Goal: Task Accomplishment & Management: Manage account settings

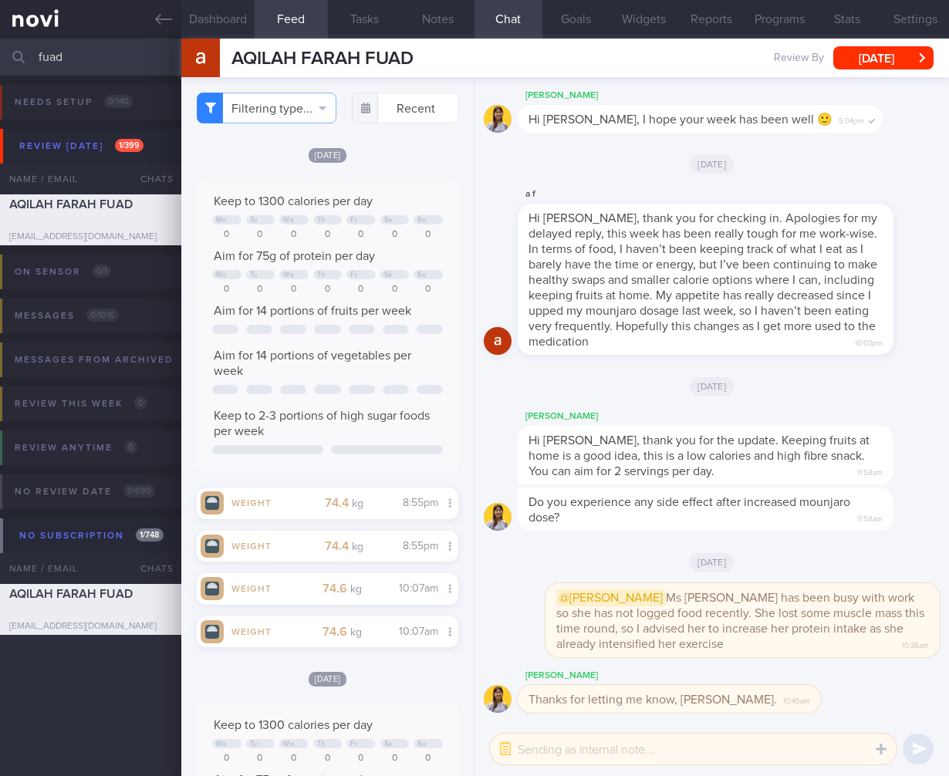
select select "9"
drag, startPoint x: 96, startPoint y: 61, endPoint x: -97, endPoint y: 34, distance: 194.8
click at [0, 34] on html "You are offline! Some functionality will be unavailable Patients New Users Coac…" at bounding box center [474, 388] width 949 height 776
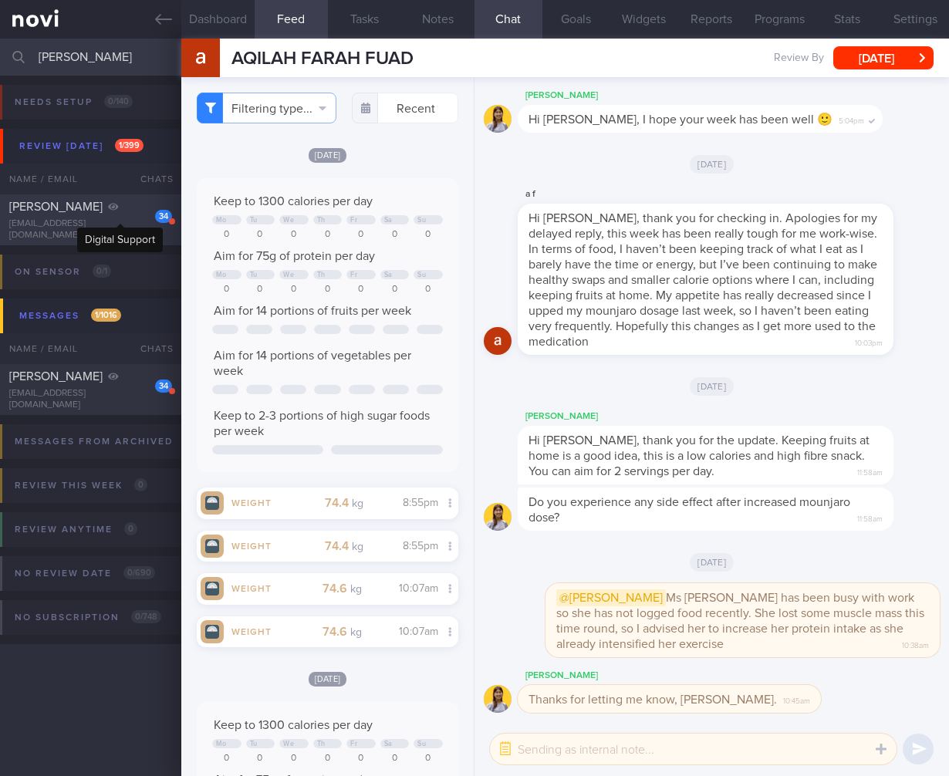
type input "[PERSON_NAME]"
click at [115, 215] on div at bounding box center [113, 206] width 11 height 15
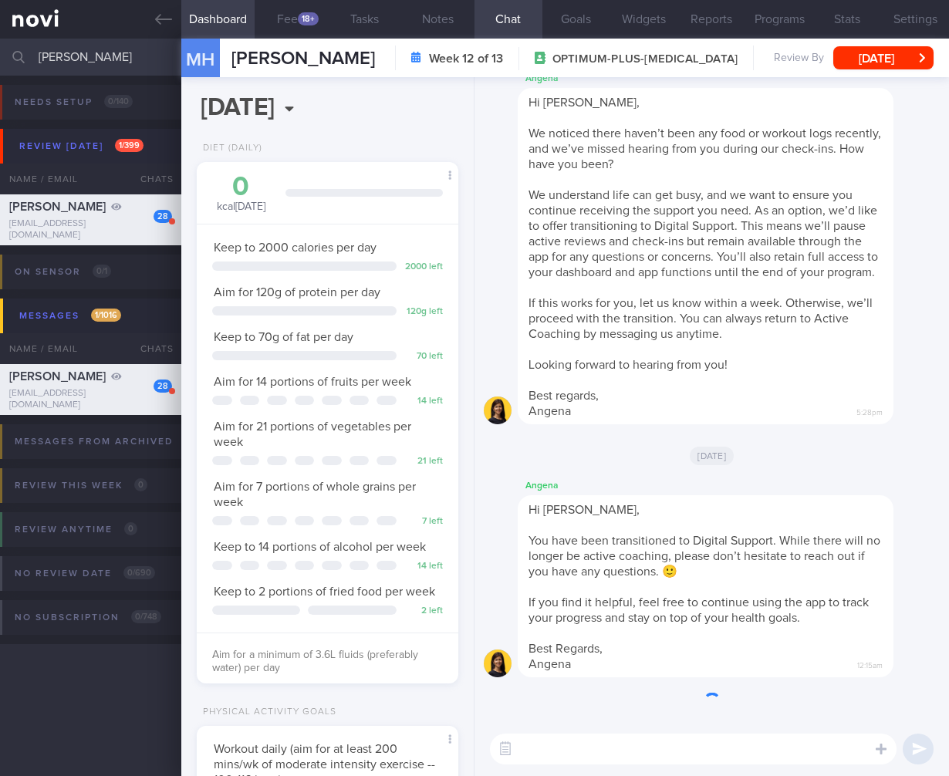
scroll to position [134, 222]
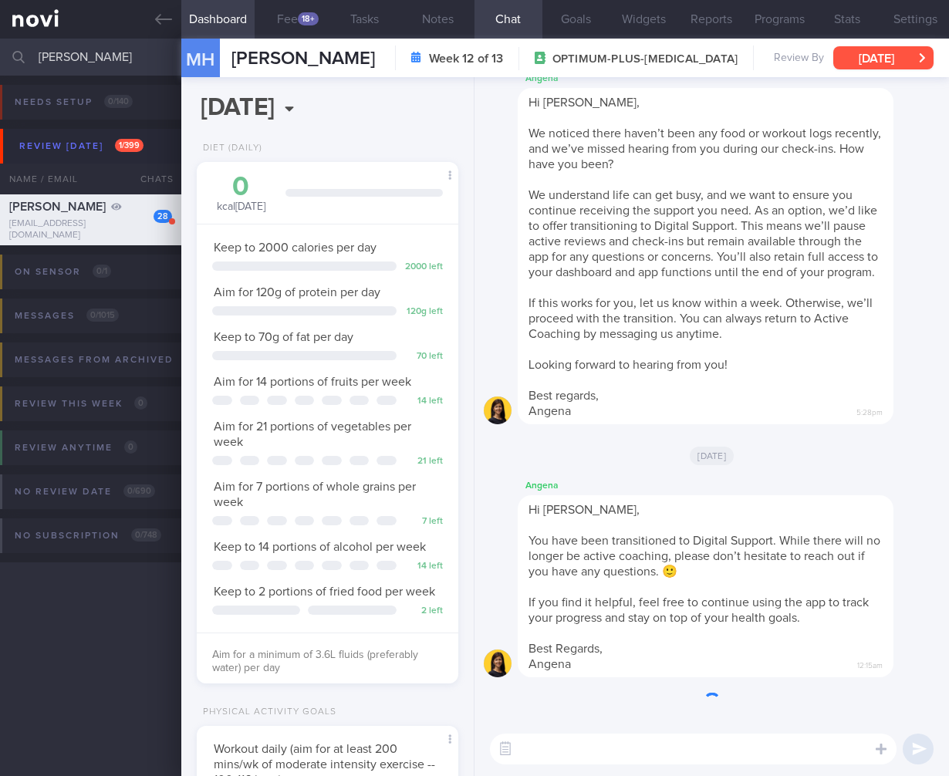
click at [885, 65] on button "[DATE]" at bounding box center [884, 57] width 100 height 23
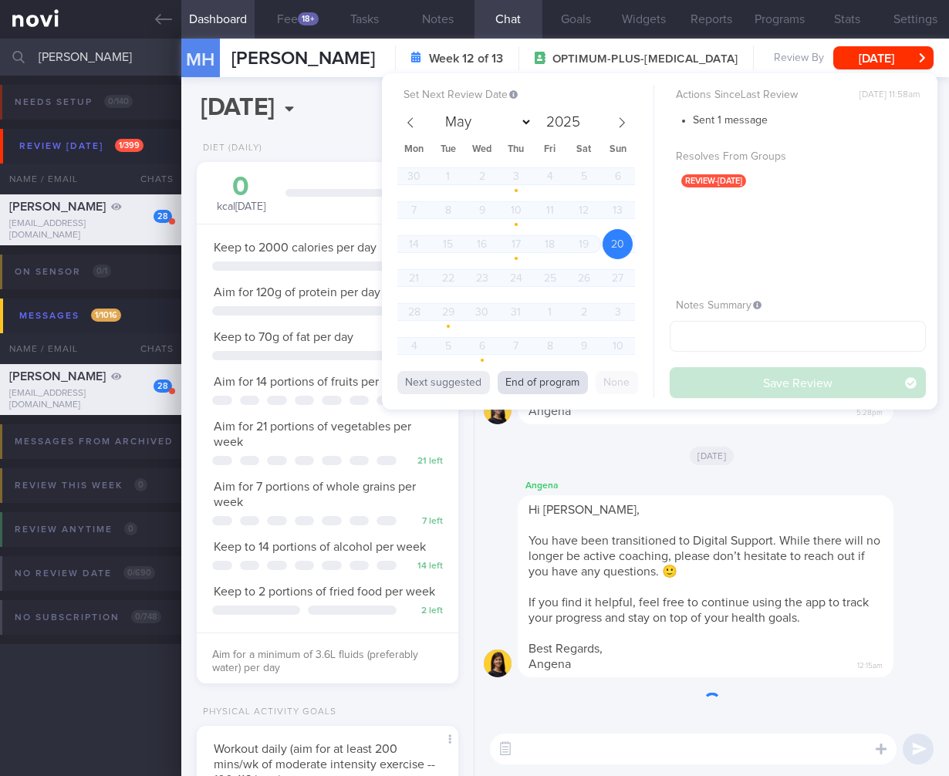
click at [554, 391] on button "End of program" at bounding box center [543, 382] width 90 height 23
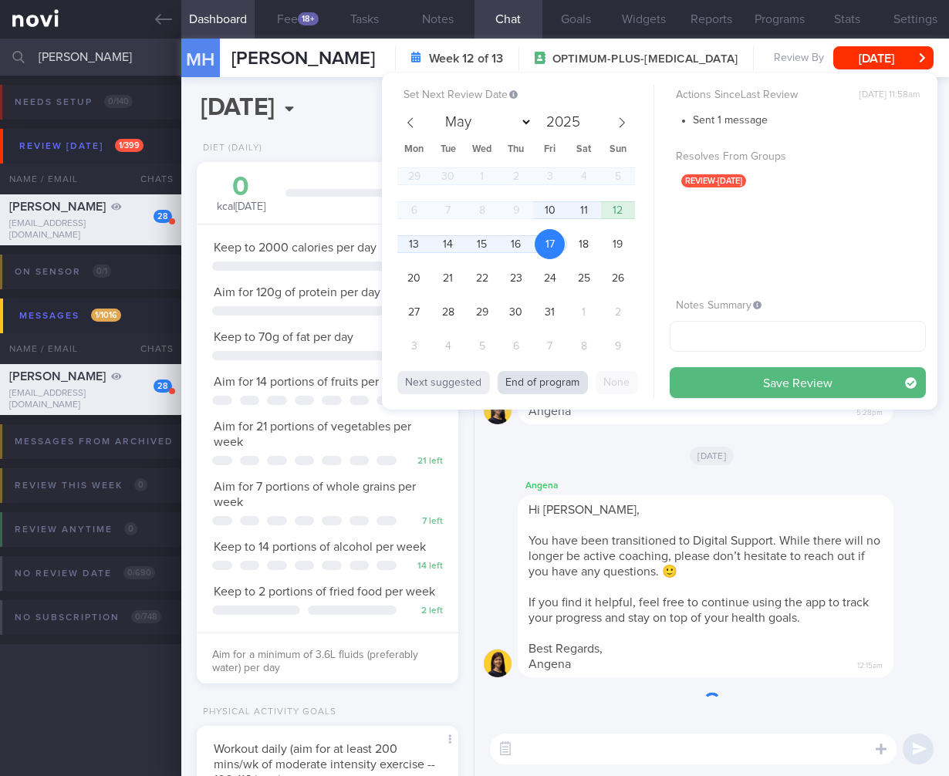
select select "9"
click at [545, 207] on span "10" at bounding box center [550, 210] width 30 height 30
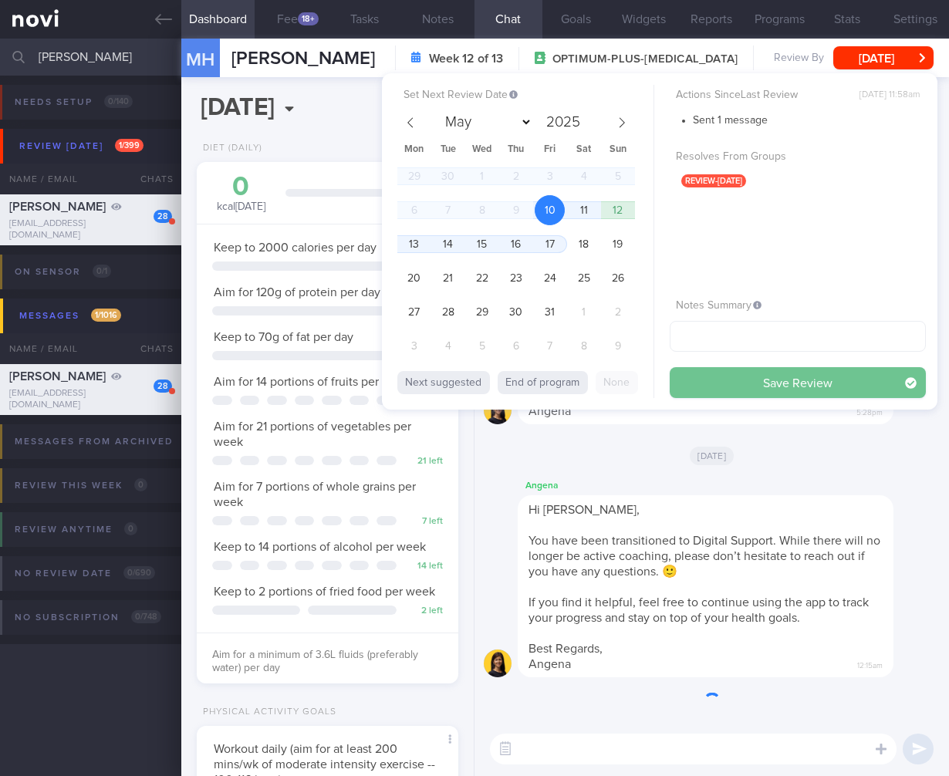
click at [813, 383] on button "Save Review" at bounding box center [798, 382] width 256 height 31
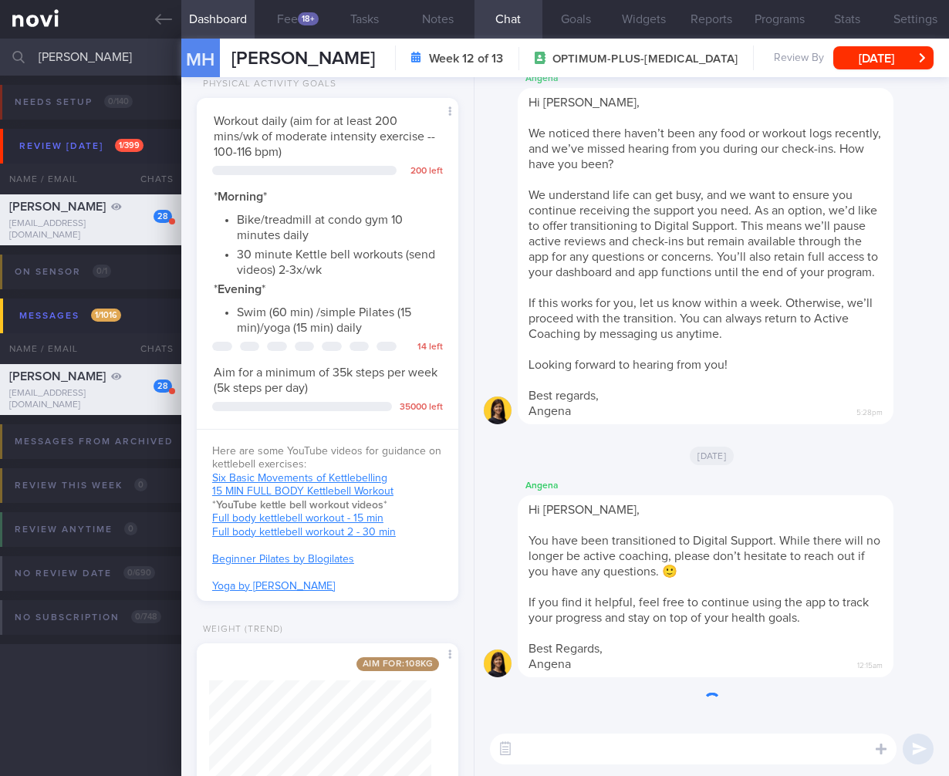
scroll to position [709, 0]
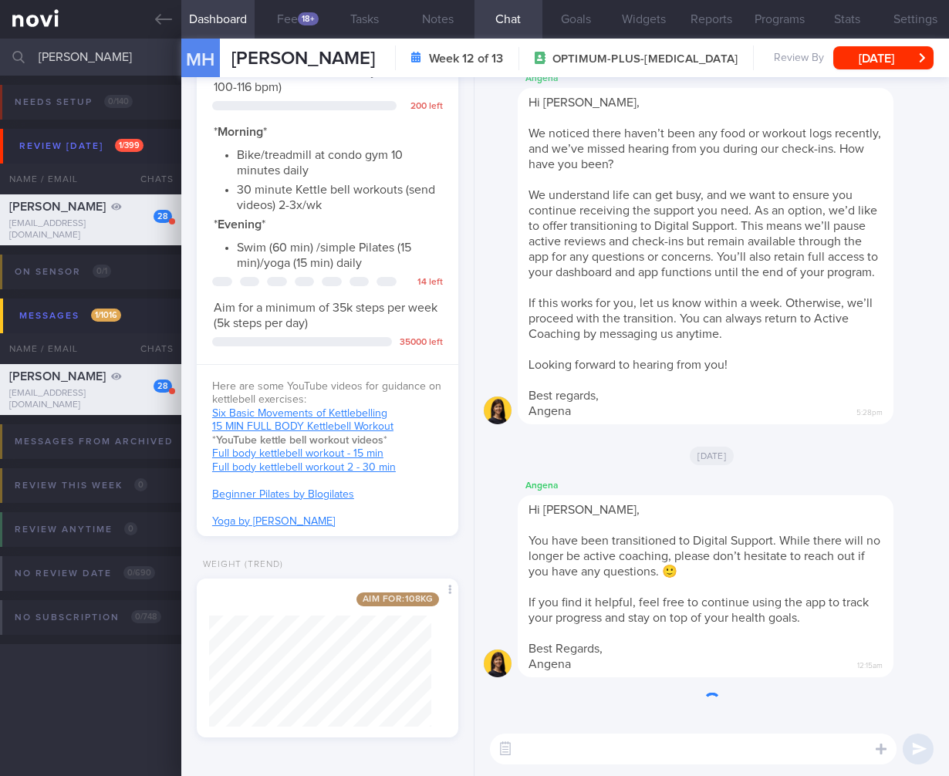
click at [432, 692] on div "Aim for: 108 kg Share" at bounding box center [328, 658] width 262 height 159
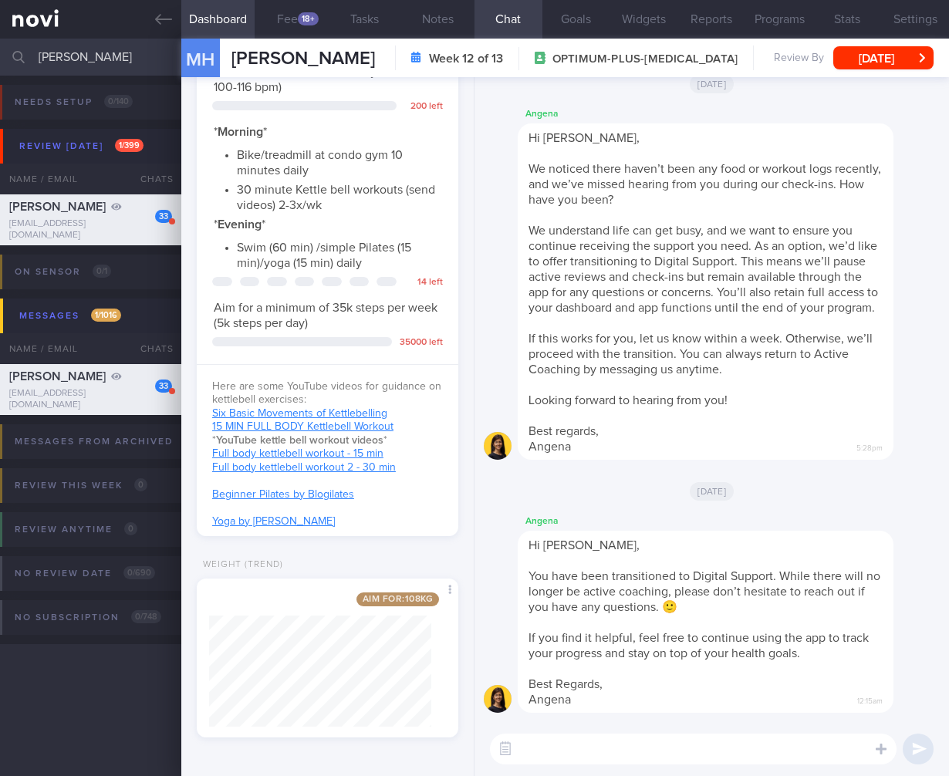
drag, startPoint x: 95, startPoint y: 60, endPoint x: -64, endPoint y: 47, distance: 159.5
click at [0, 47] on html "You are offline! Some functionality will be unavailable Patients New Users Coac…" at bounding box center [474, 388] width 949 height 776
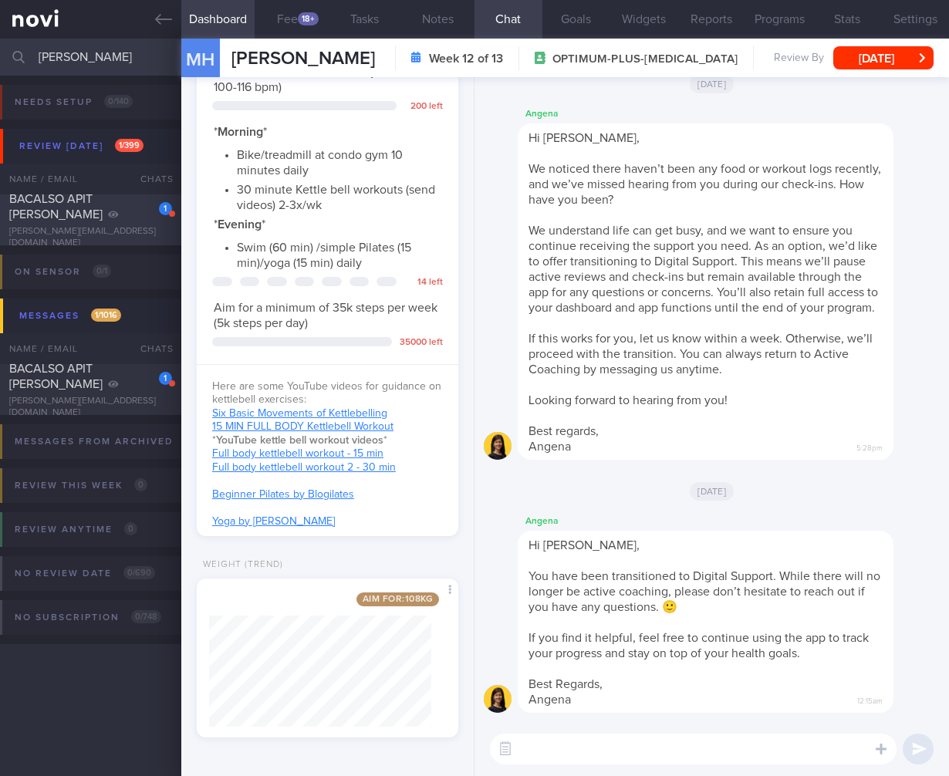
click at [90, 228] on div "1 BACALSO APIT GLENN JIM [EMAIL_ADDRESS][DOMAIN_NAME]" at bounding box center [90, 220] width 181 height 58
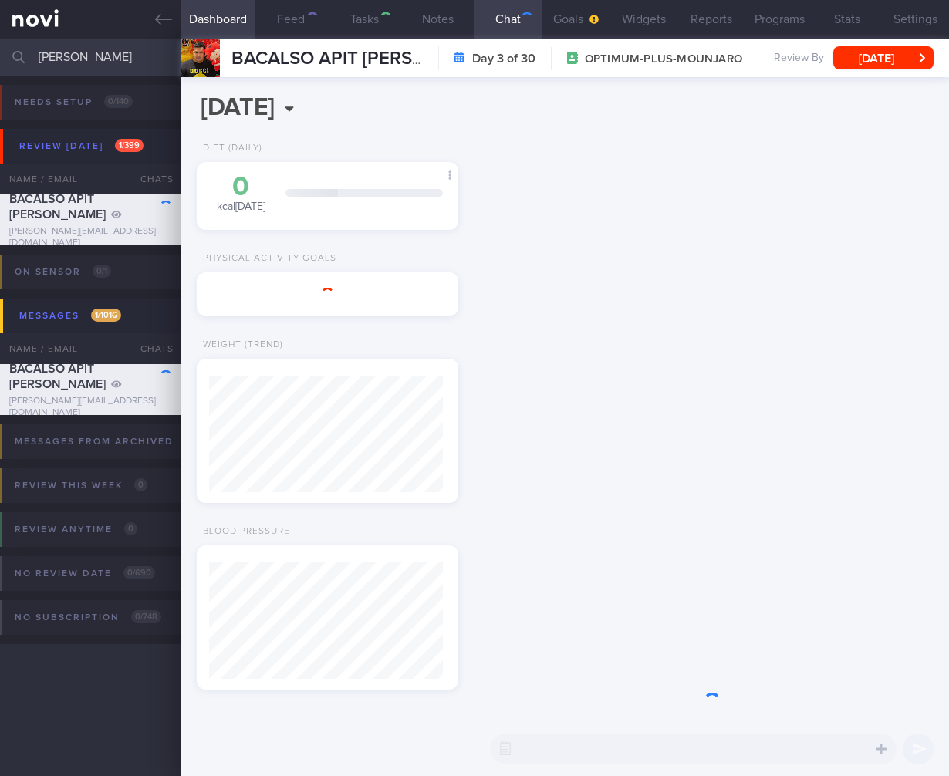
click at [908, 58] on button "[DATE]" at bounding box center [884, 57] width 100 height 23
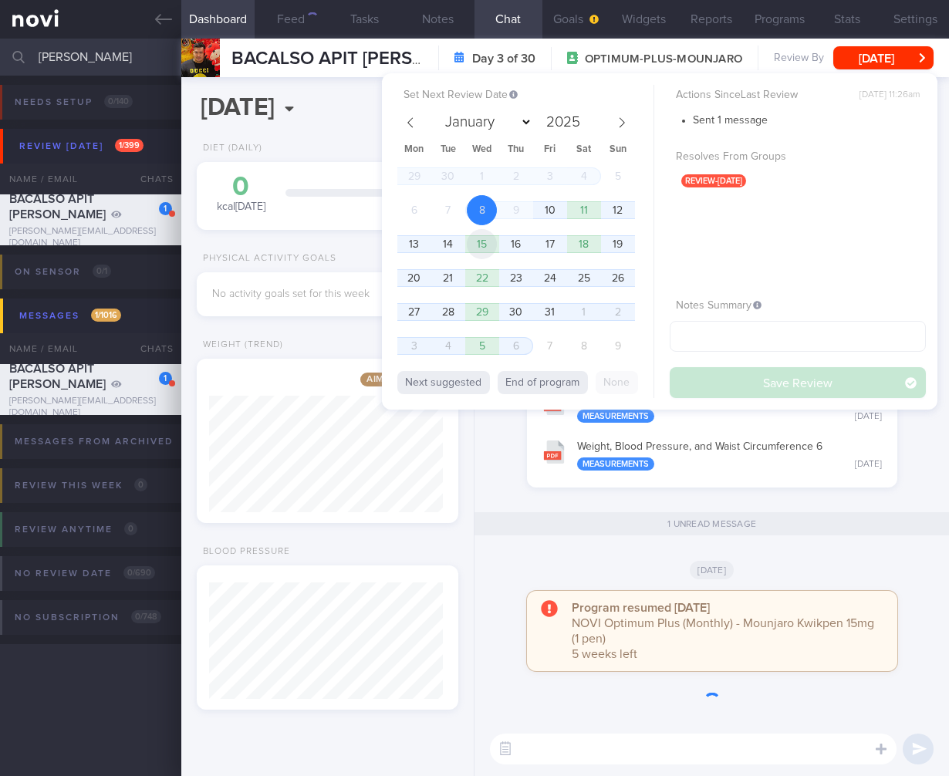
scroll to position [139, 234]
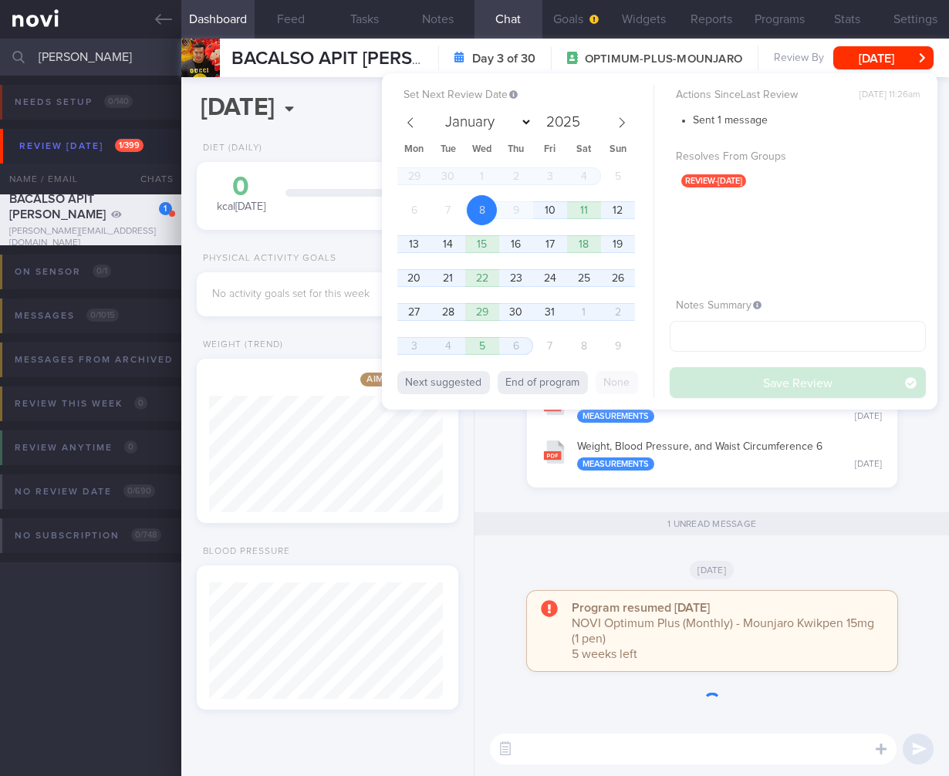
click at [547, 211] on span "10" at bounding box center [550, 210] width 30 height 30
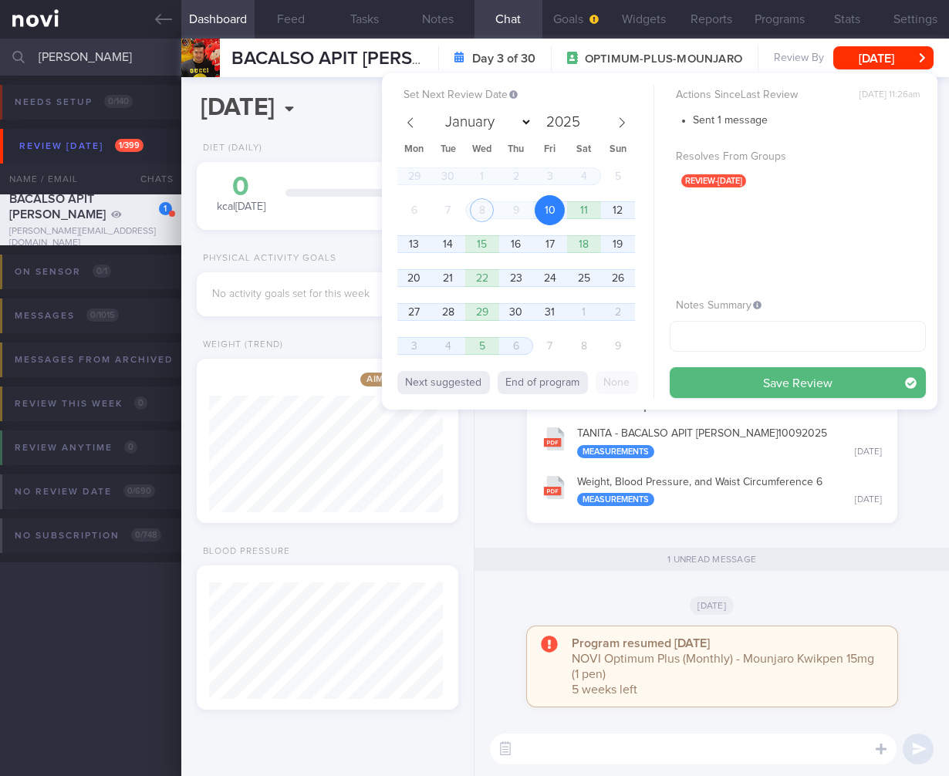
drag, startPoint x: 839, startPoint y: 387, endPoint x: 797, endPoint y: 376, distance: 43.1
click at [839, 387] on button "Save Review" at bounding box center [798, 382] width 256 height 31
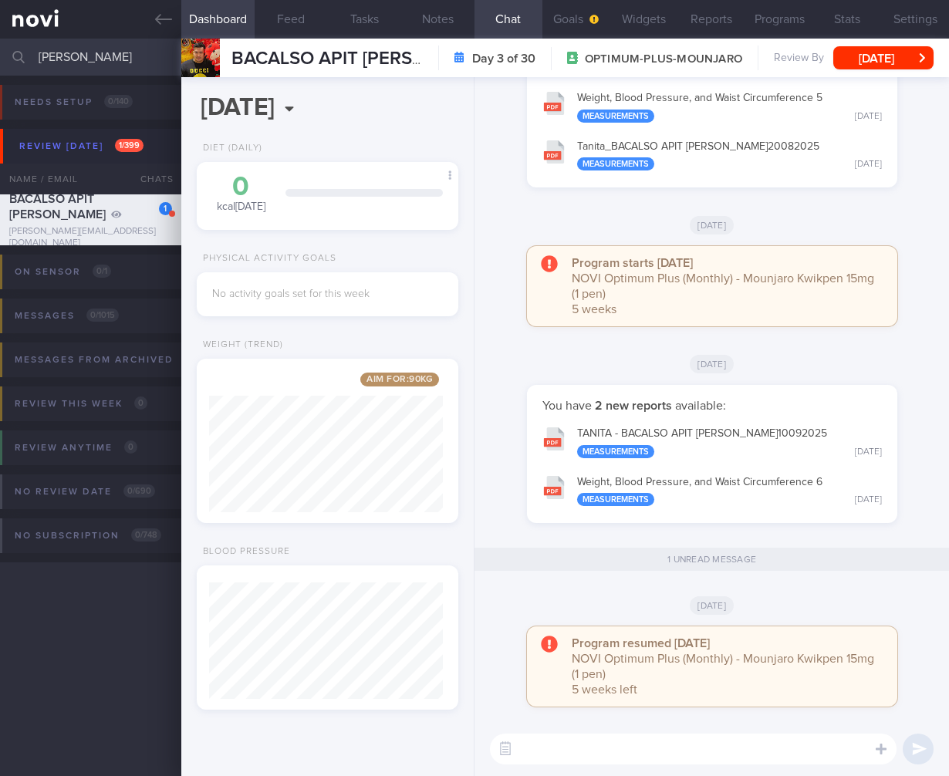
drag, startPoint x: 92, startPoint y: 56, endPoint x: -59, endPoint y: 52, distance: 150.5
click at [0, 52] on html "You are offline! Some functionality will be unavailable Patients New Users Coac…" at bounding box center [474, 388] width 949 height 776
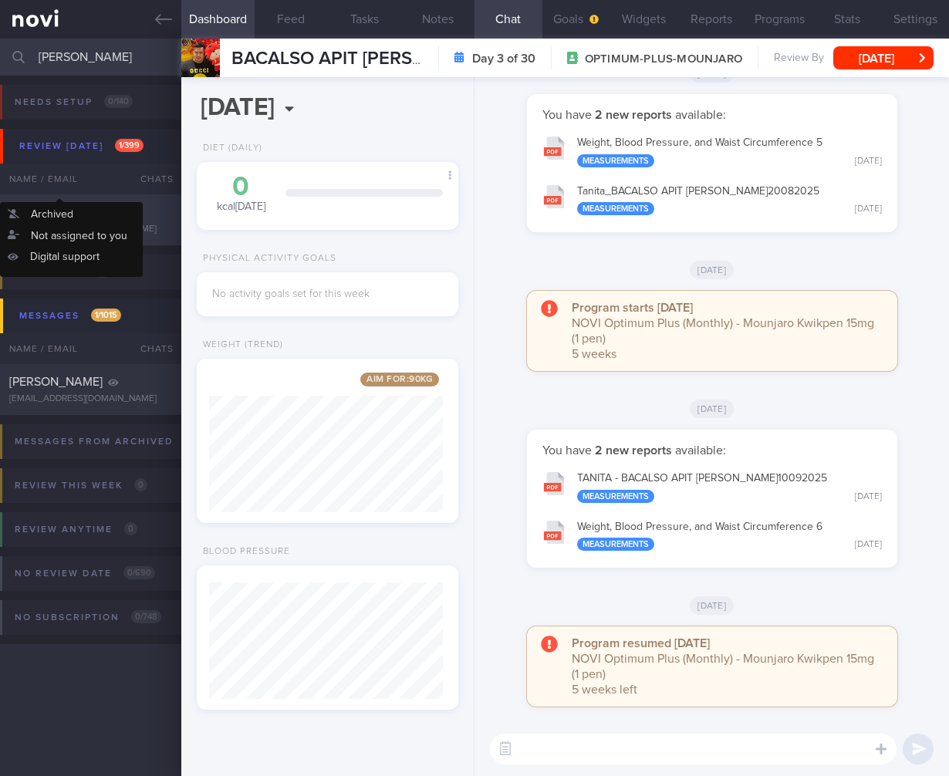
drag, startPoint x: 115, startPoint y: 191, endPoint x: 90, endPoint y: 243, distance: 57.6
click at [108, 215] on div "Review [DATE] 1 / 399 Name / Email Chats Review By Last Reviewed Active Program…" at bounding box center [474, 183] width 949 height 126
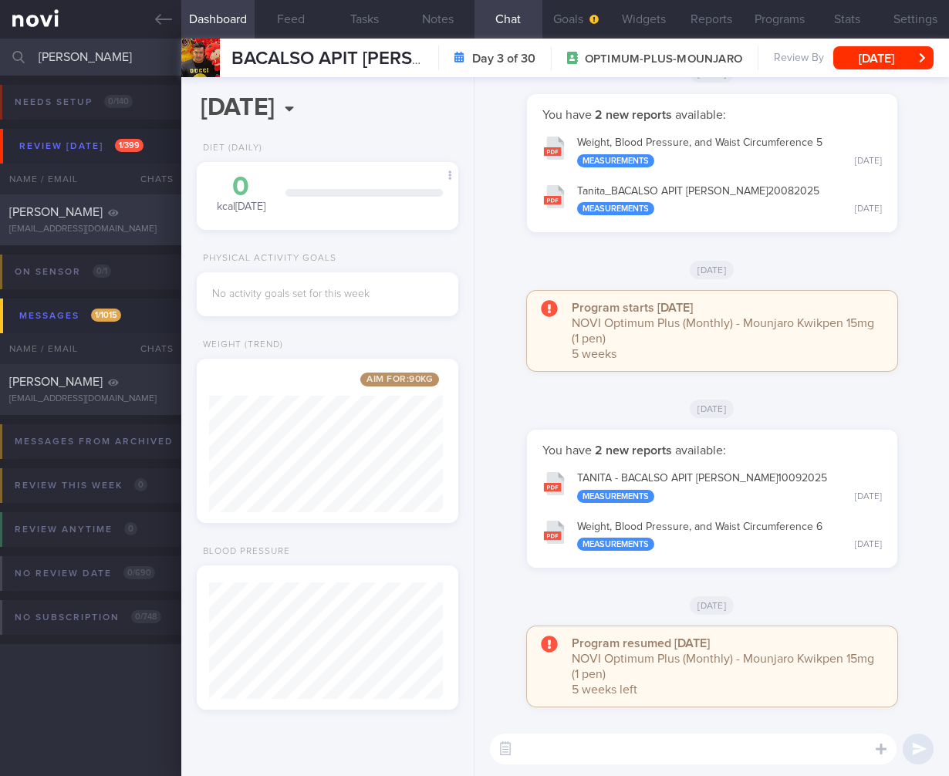
click at [96, 232] on div "[EMAIL_ADDRESS][DOMAIN_NAME]" at bounding box center [90, 230] width 163 height 12
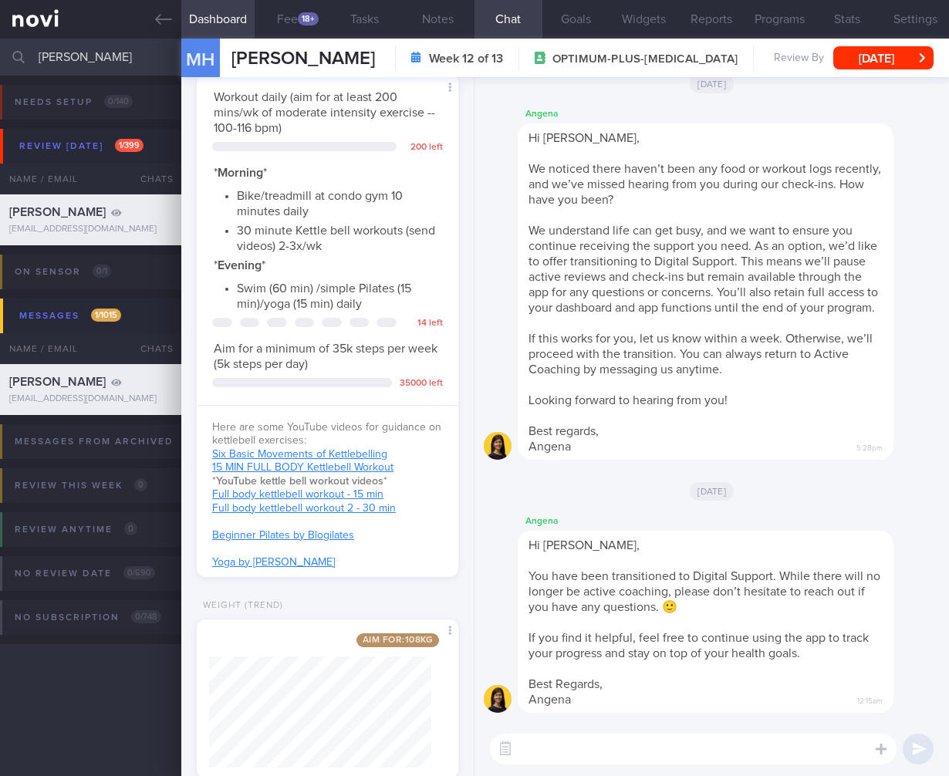
scroll to position [709, 0]
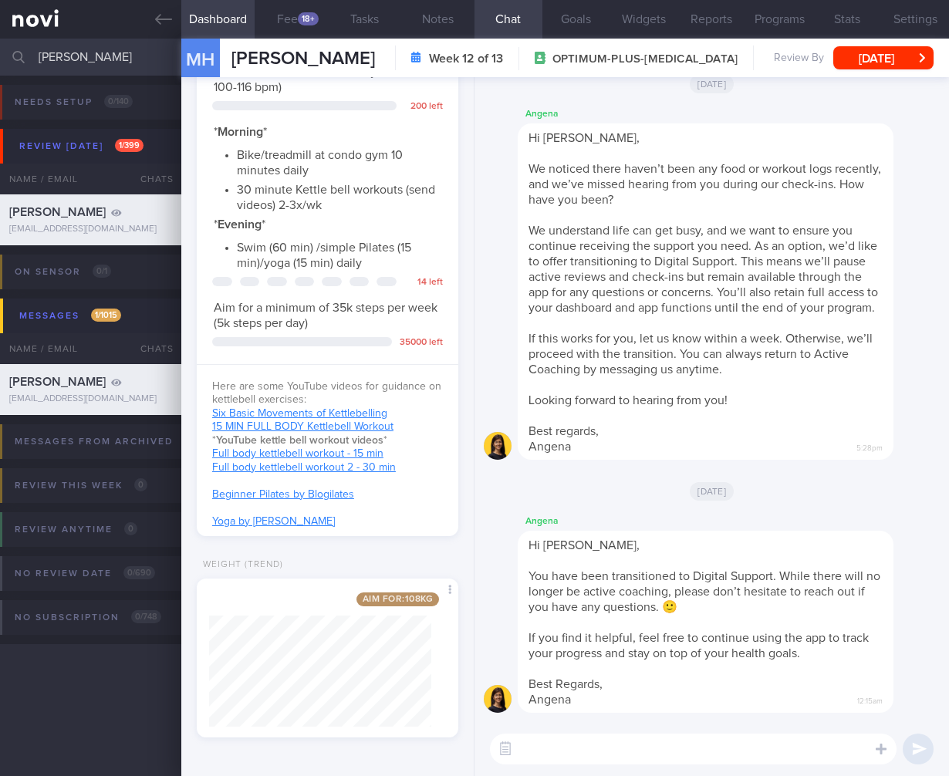
drag, startPoint x: 127, startPoint y: 67, endPoint x: -32, endPoint y: 51, distance: 159.8
click at [0, 51] on html "You are offline! Some functionality will be unavailable Patients New Users Coac…" at bounding box center [474, 388] width 949 height 776
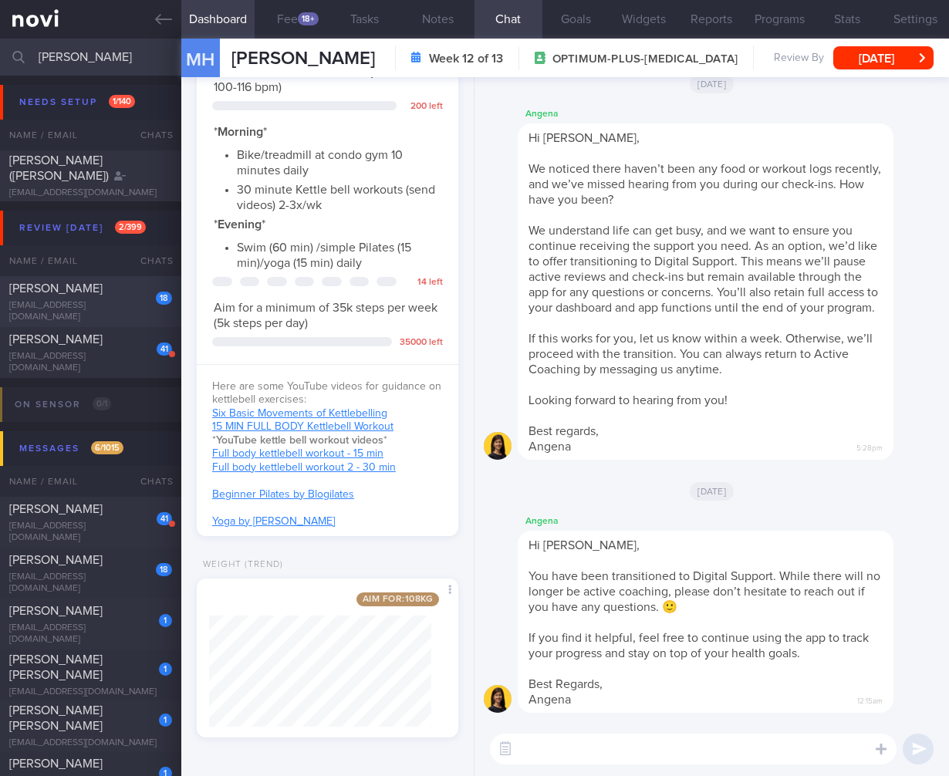
type input "[PERSON_NAME]"
click at [95, 305] on div "18 [PERSON_NAME] [EMAIL_ADDRESS][DOMAIN_NAME]" at bounding box center [90, 302] width 181 height 42
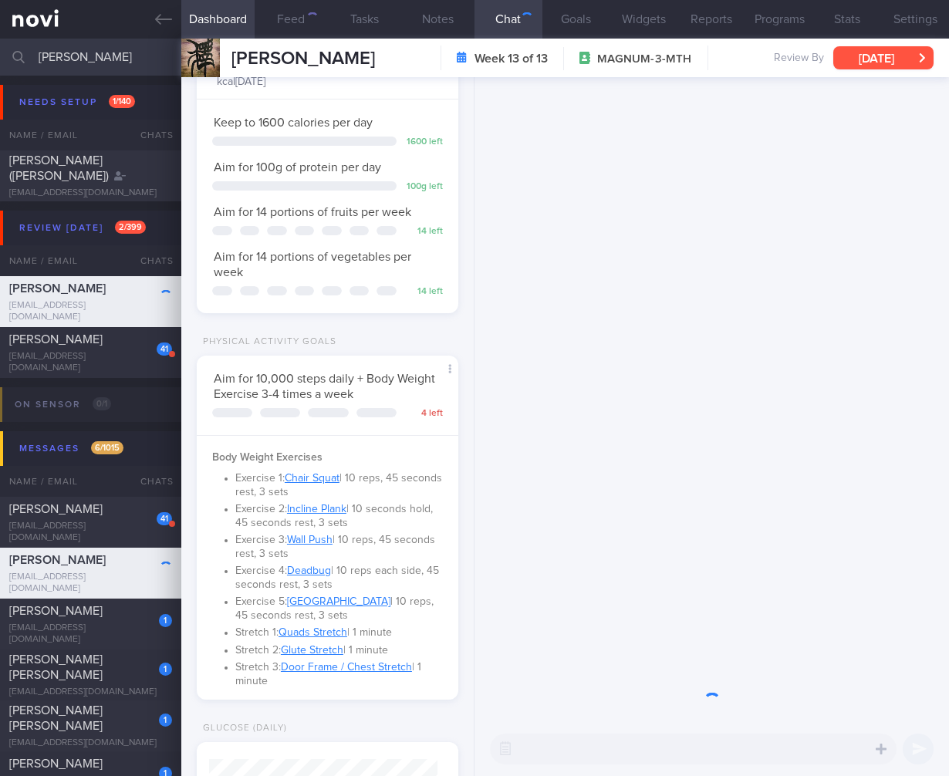
click at [915, 52] on button "[DATE]" at bounding box center [884, 57] width 100 height 23
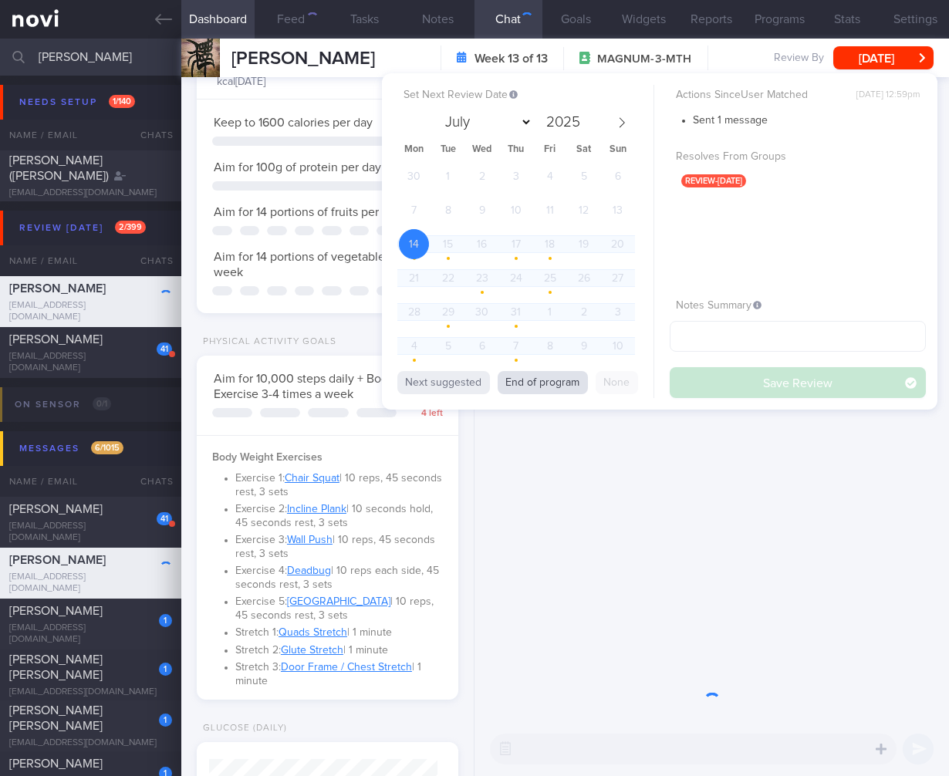
click at [553, 378] on button "End of program" at bounding box center [543, 382] width 90 height 23
select select "9"
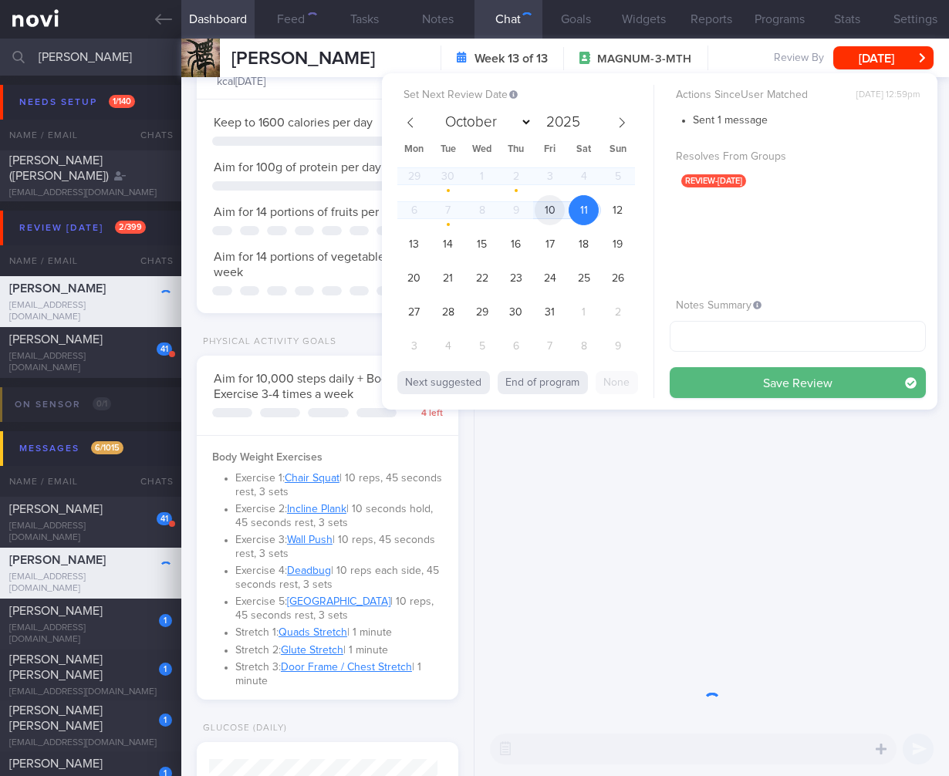
click at [550, 214] on span "10" at bounding box center [550, 210] width 30 height 30
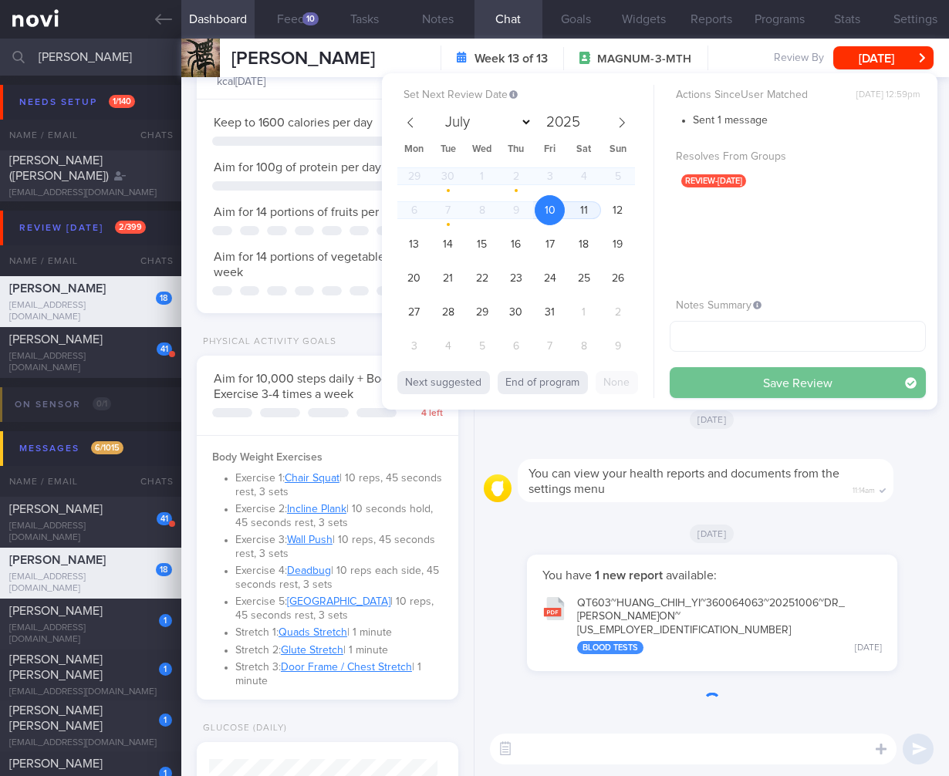
click at [795, 385] on button "Save Review" at bounding box center [798, 382] width 256 height 31
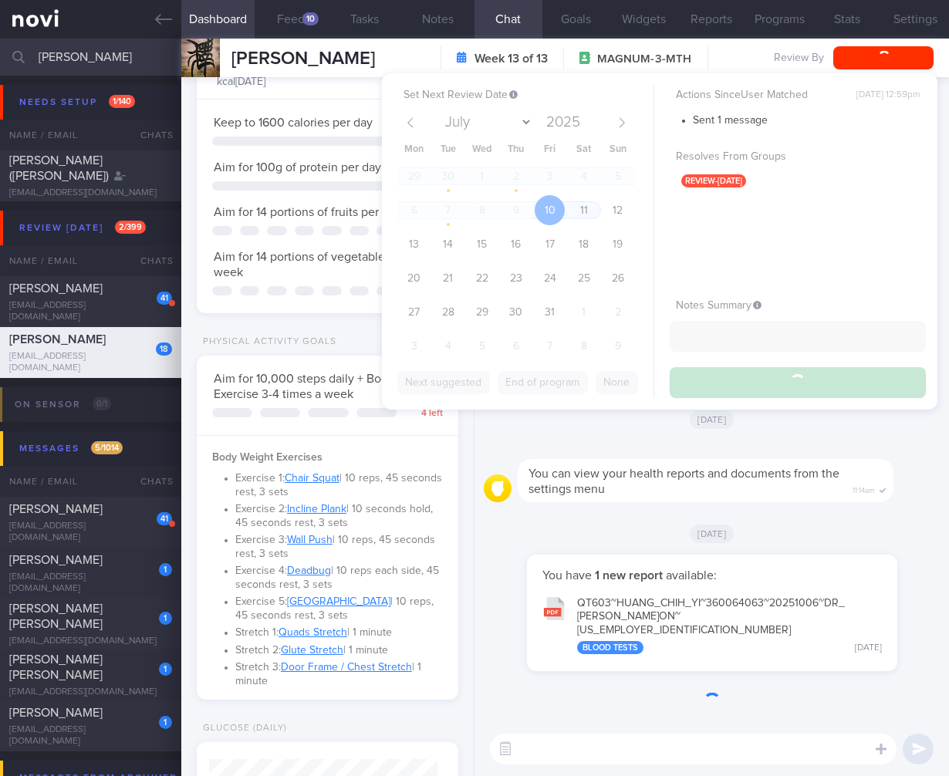
click at [287, 506] on li "Exercise 2: Incline Plank | 10 seconds hold, 45 seconds rest, 3 sets" at bounding box center [339, 514] width 208 height 31
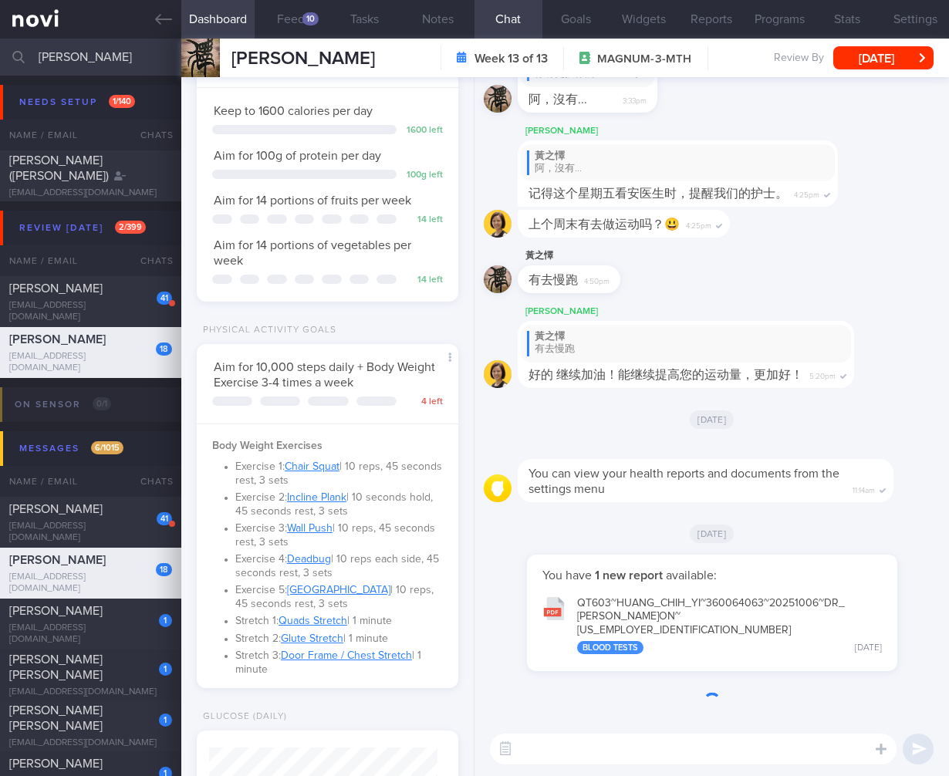
scroll to position [26, 0]
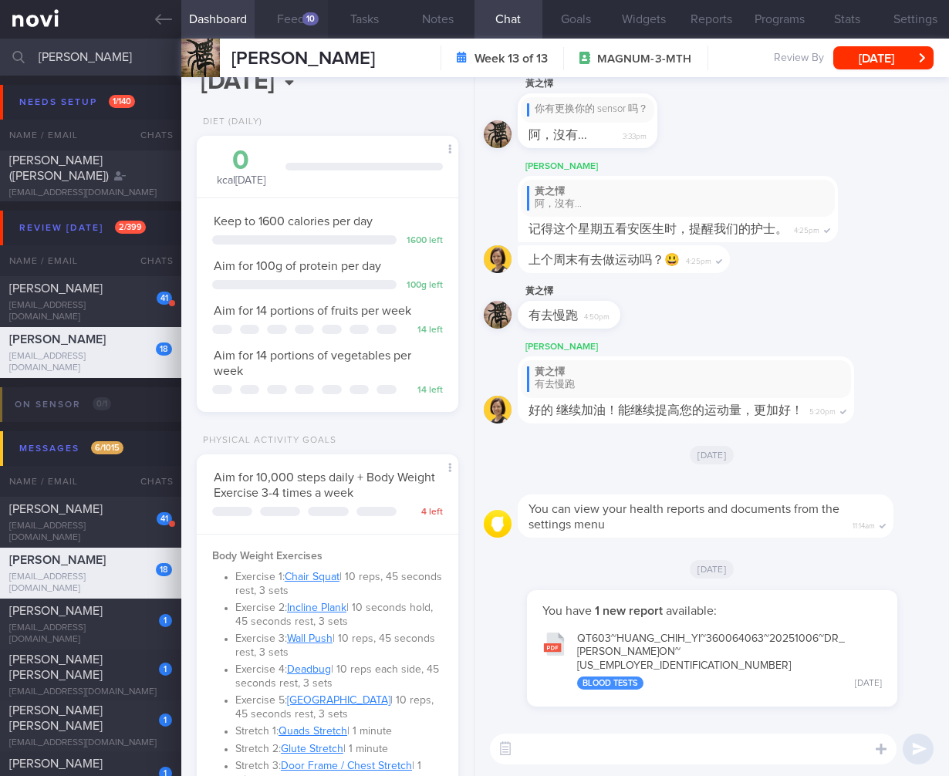
click at [274, 27] on button "Feed 10" at bounding box center [291, 19] width 73 height 39
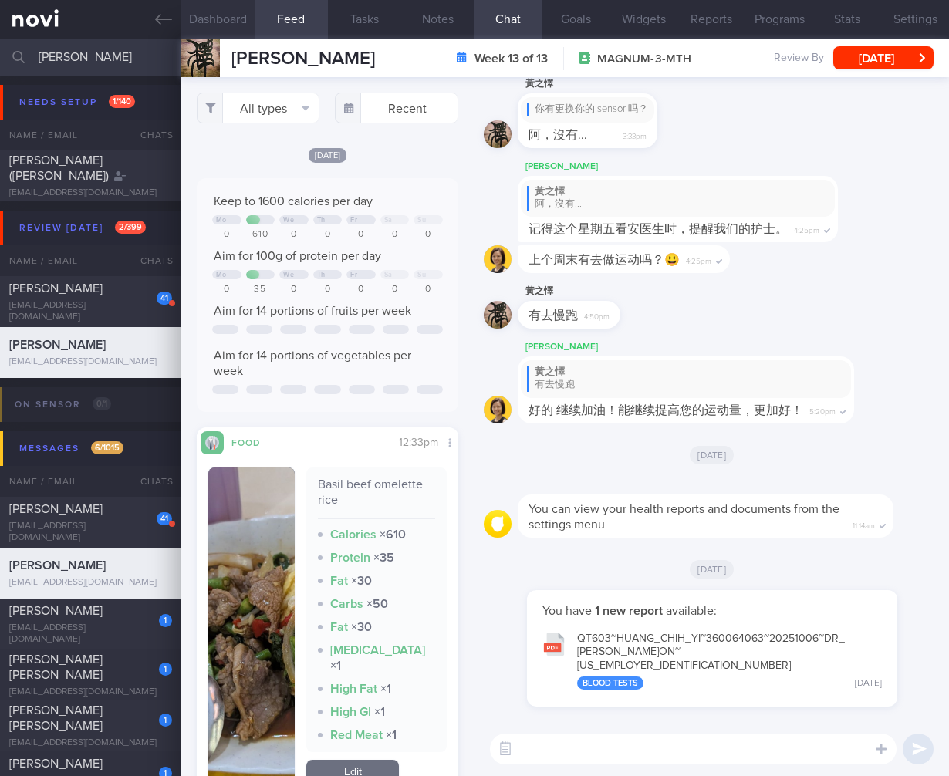
click at [244, 25] on button "Dashboard" at bounding box center [217, 19] width 73 height 39
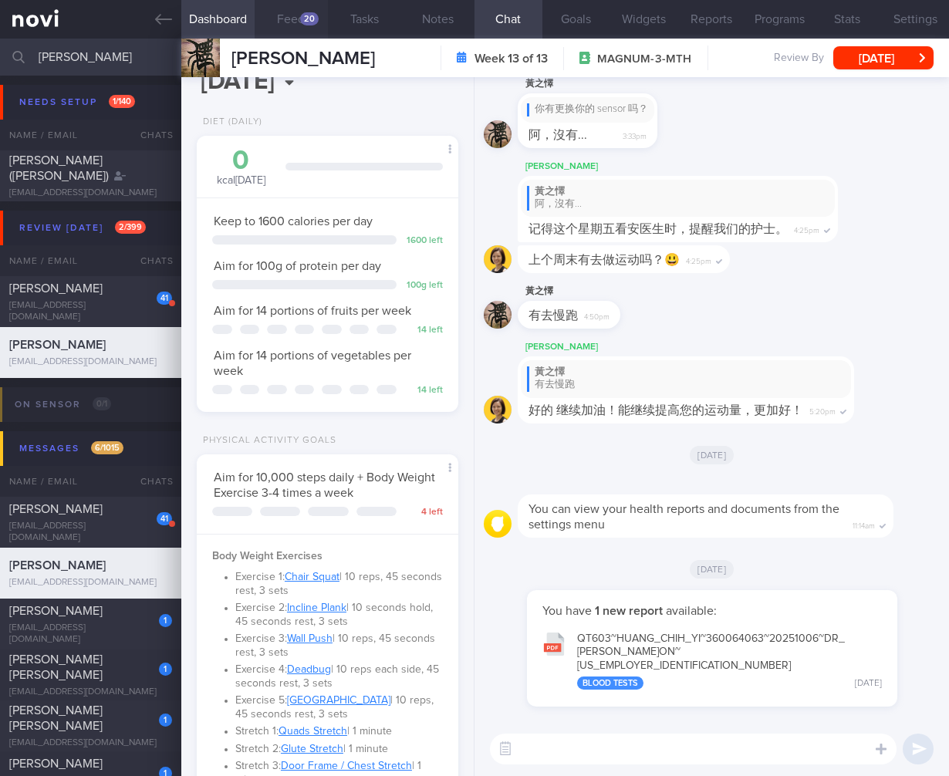
click at [302, 15] on div "20" at bounding box center [309, 18] width 19 height 13
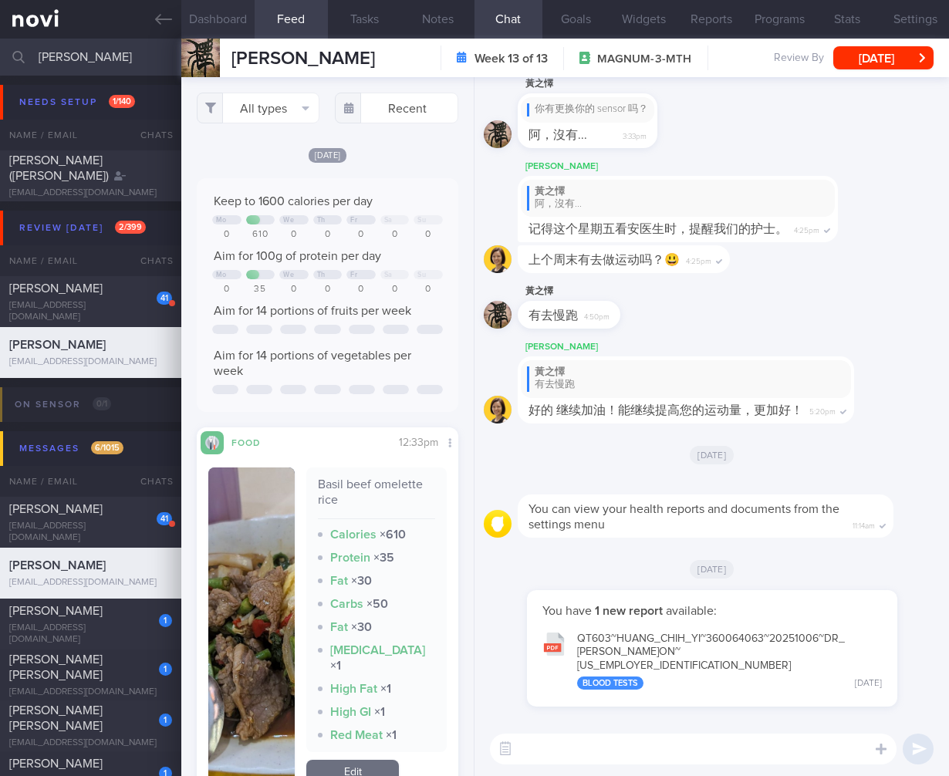
click at [223, 29] on button "Dashboard" at bounding box center [217, 19] width 73 height 39
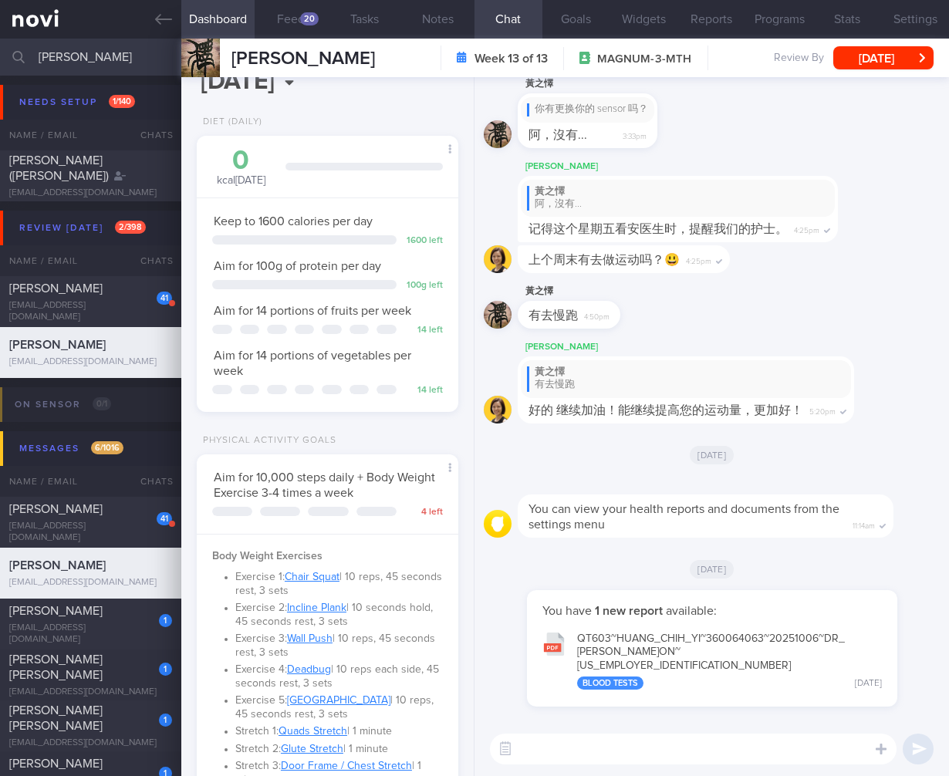
click at [77, 55] on input "[PERSON_NAME]" at bounding box center [474, 57] width 949 height 37
click at [506, 743] on button "button" at bounding box center [506, 750] width 28 height 28
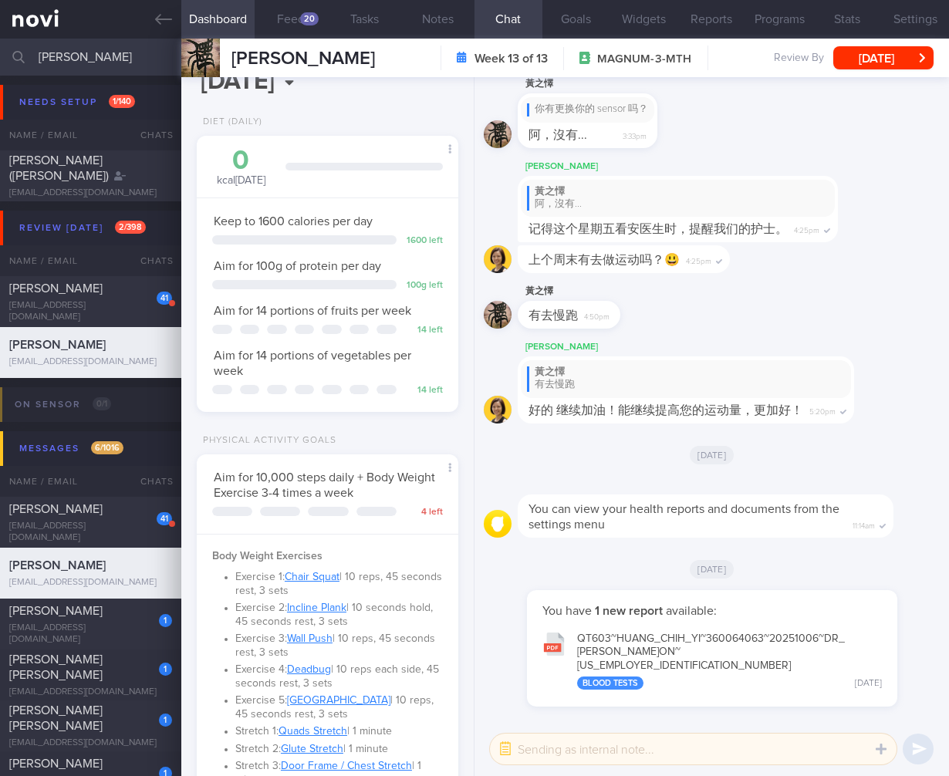
click at [550, 751] on textarea at bounding box center [693, 749] width 407 height 31
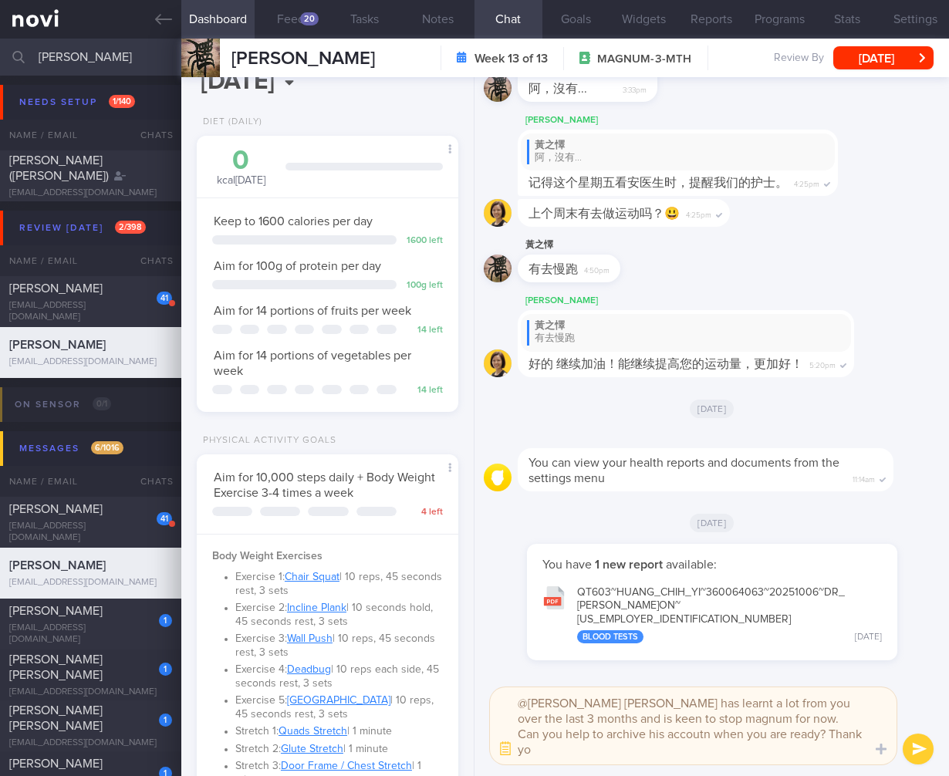
type textarea "@[PERSON_NAME] [PERSON_NAME] has learnt a lot from you over the last 3 months a…"
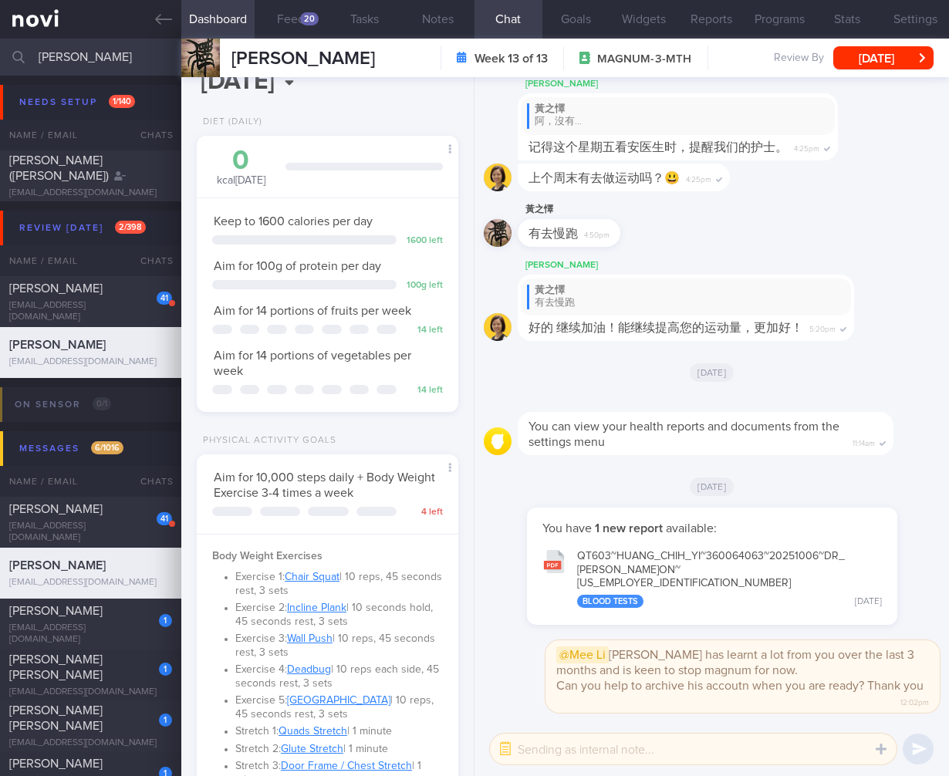
click at [80, 50] on input "[PERSON_NAME]" at bounding box center [474, 57] width 949 height 37
click at [69, 52] on input "[PERSON_NAME]" at bounding box center [474, 57] width 949 height 37
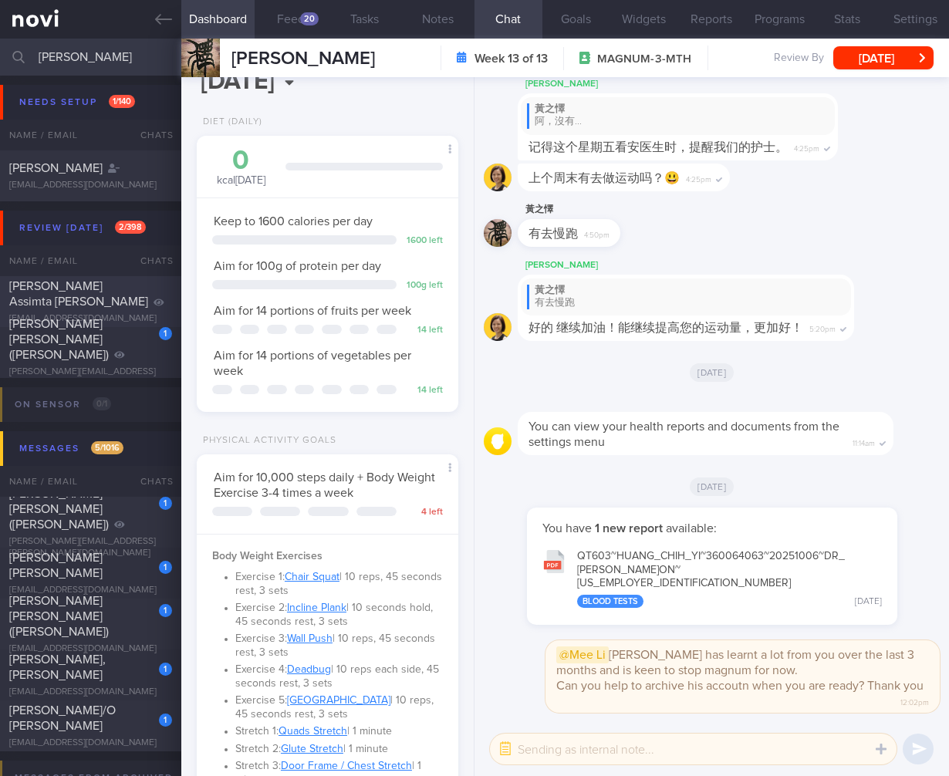
type input "[PERSON_NAME]"
click at [104, 296] on div "[PERSON_NAME] Assimta [PERSON_NAME]" at bounding box center [88, 294] width 159 height 31
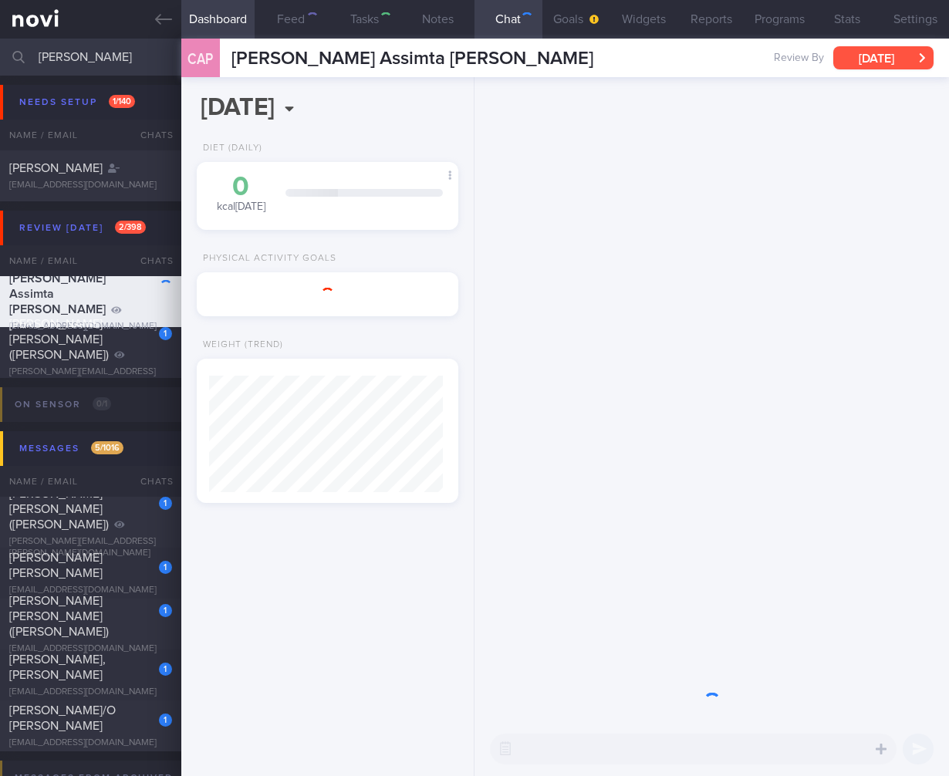
scroll to position [117, 234]
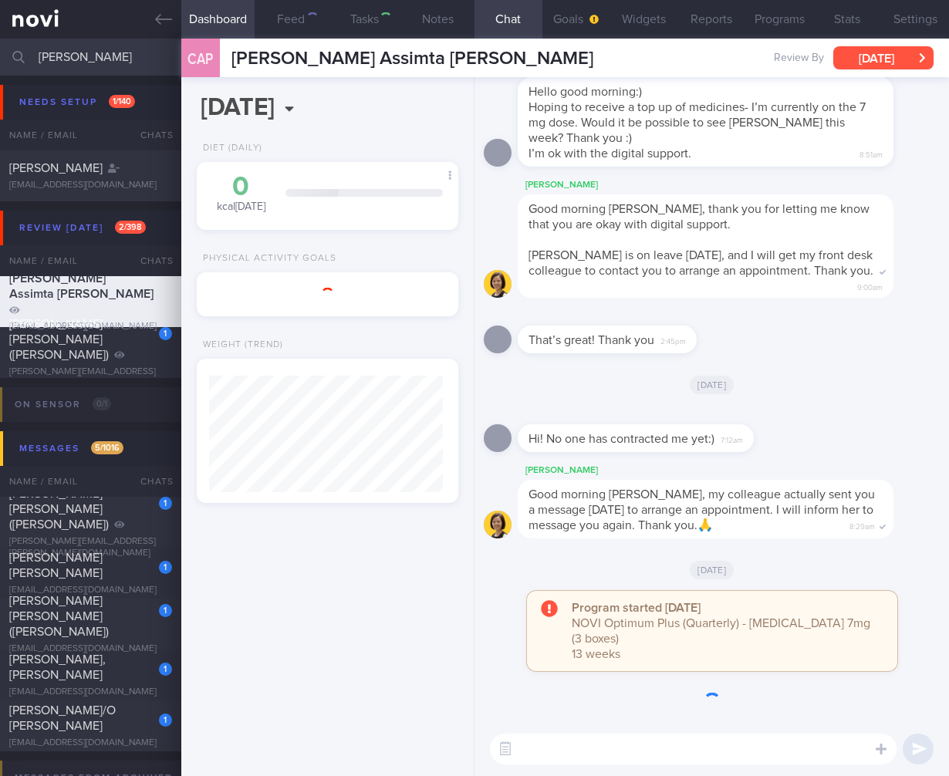
click at [888, 56] on button "[DATE]" at bounding box center [884, 57] width 100 height 23
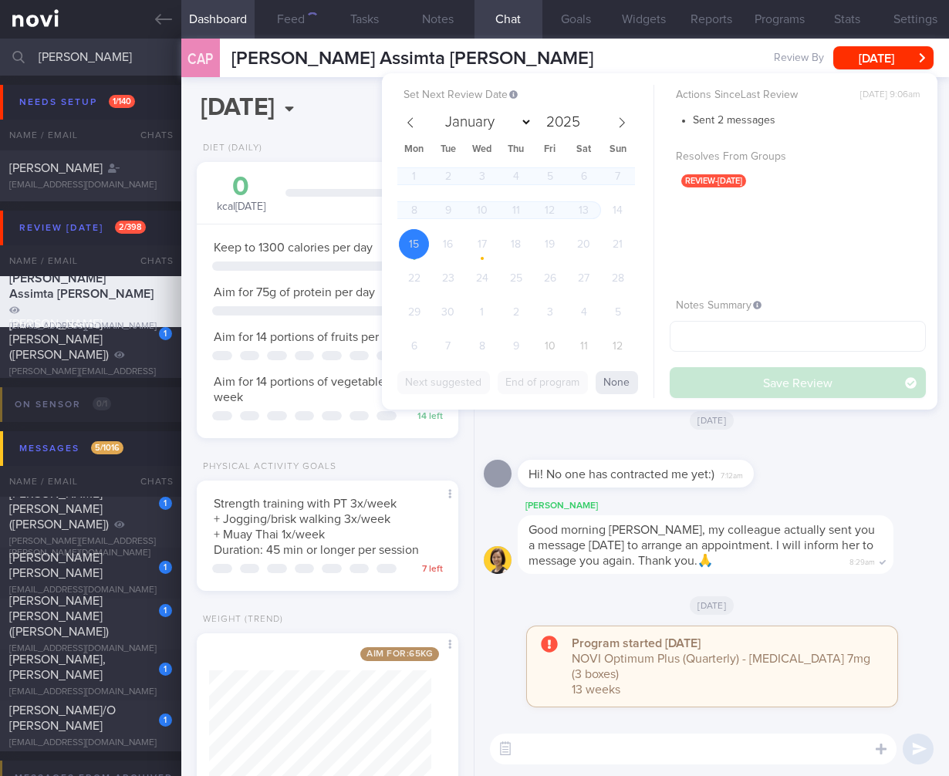
scroll to position [134, 222]
click at [541, 343] on span "10" at bounding box center [550, 346] width 30 height 30
select select "9"
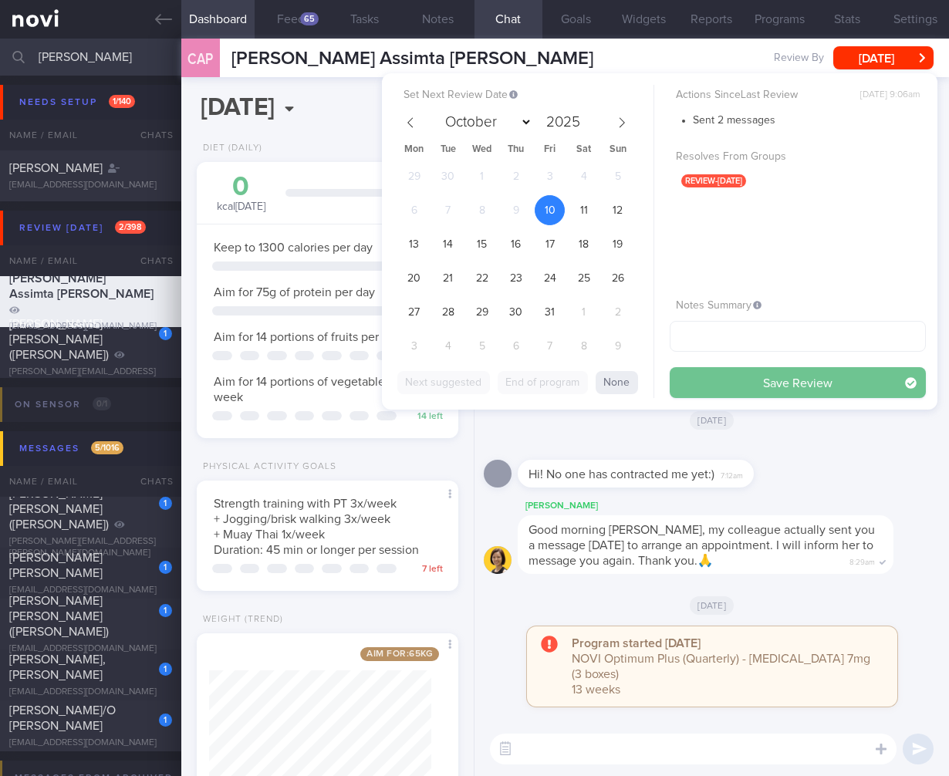
click at [835, 381] on button "Save Review" at bounding box center [798, 382] width 256 height 31
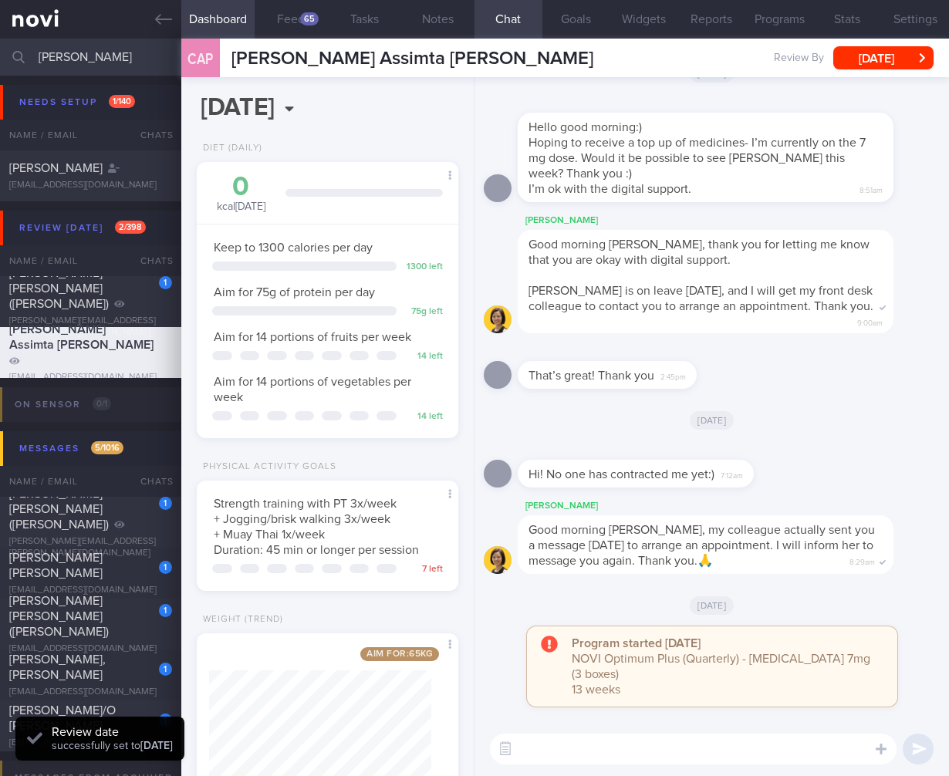
scroll to position [54, 0]
